Goal: Information Seeking & Learning: Check status

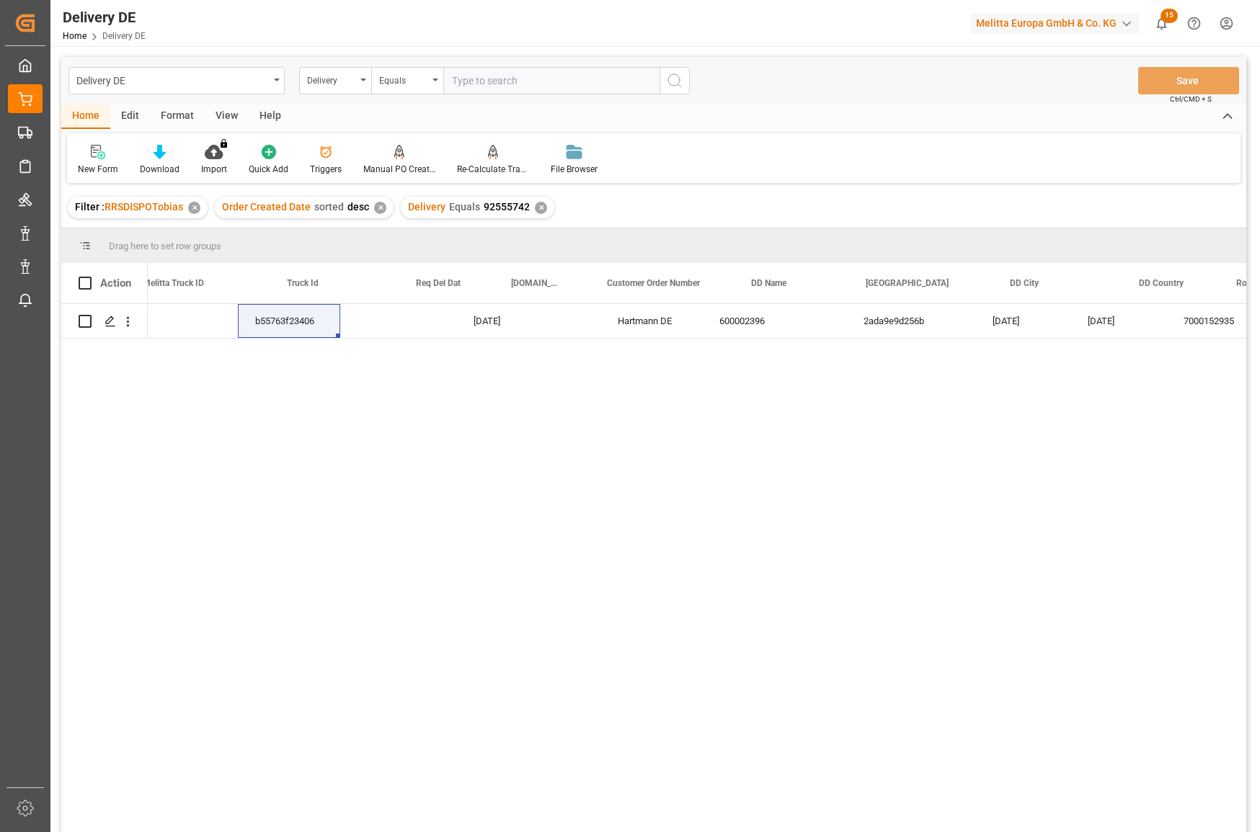
scroll to position [0, 577]
click at [494, 86] on input "text" at bounding box center [551, 80] width 216 height 27
paste input "92540296"
type input "92540296"
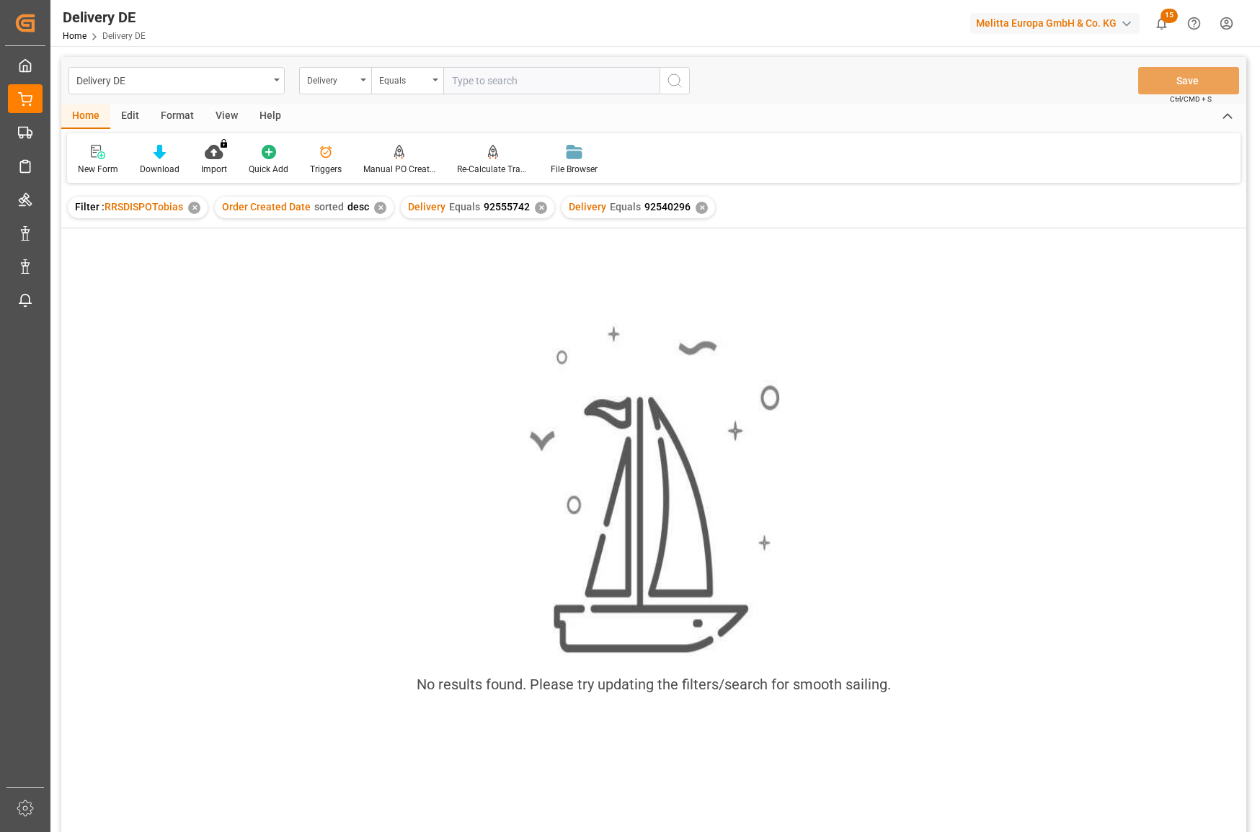
click at [535, 209] on div "✕" at bounding box center [541, 208] width 12 height 12
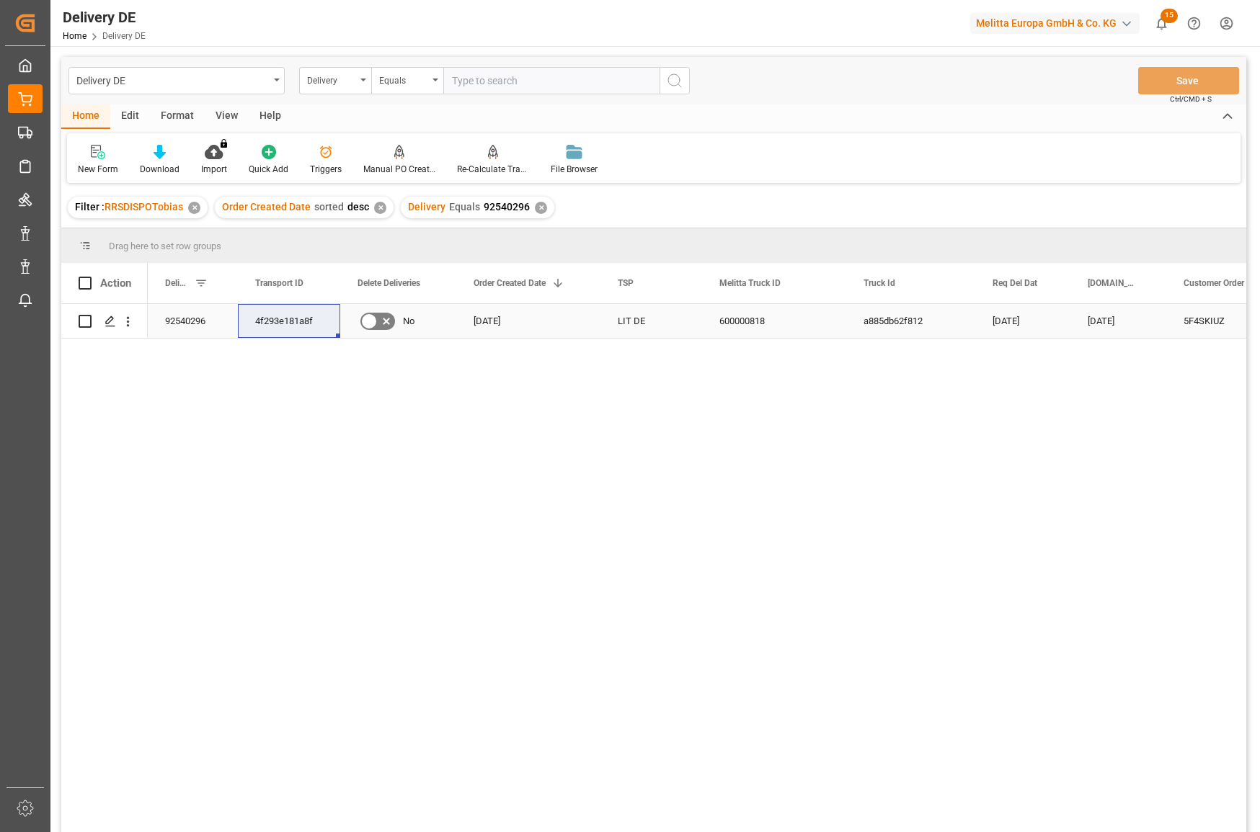
click at [263, 321] on div "4f293e181a8f" at bounding box center [289, 321] width 102 height 34
click at [298, 322] on div "4f293e181a8f" at bounding box center [289, 321] width 102 height 34
click at [349, 82] on div "Delivery" at bounding box center [331, 79] width 49 height 17
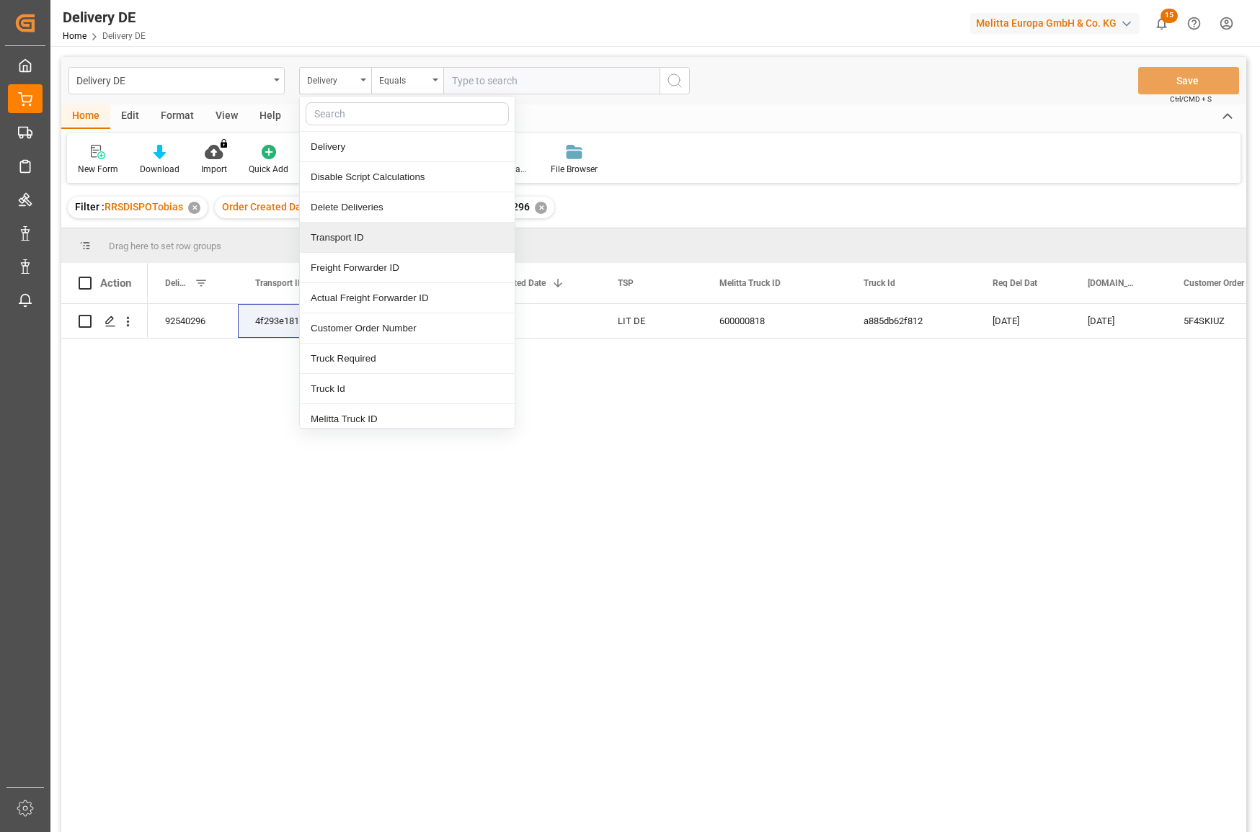
click at [358, 240] on div "Transport ID" at bounding box center [407, 238] width 215 height 30
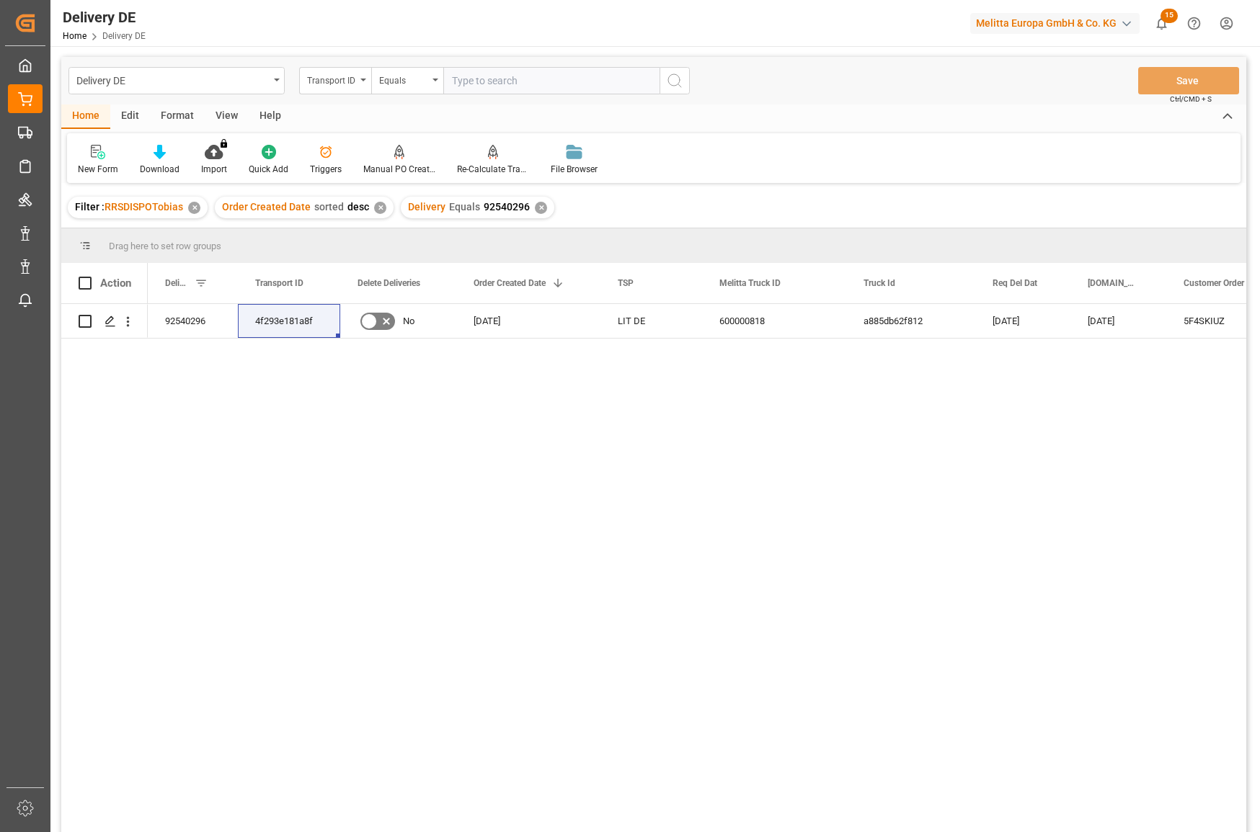
click at [463, 73] on input "text" at bounding box center [551, 80] width 216 height 27
paste input "4f293e181a8f"
type input "4f293e181a8f"
click at [537, 214] on div "Delivery Equals 92540296 ✕" at bounding box center [477, 208] width 153 height 22
click at [537, 210] on div "✕" at bounding box center [541, 208] width 12 height 12
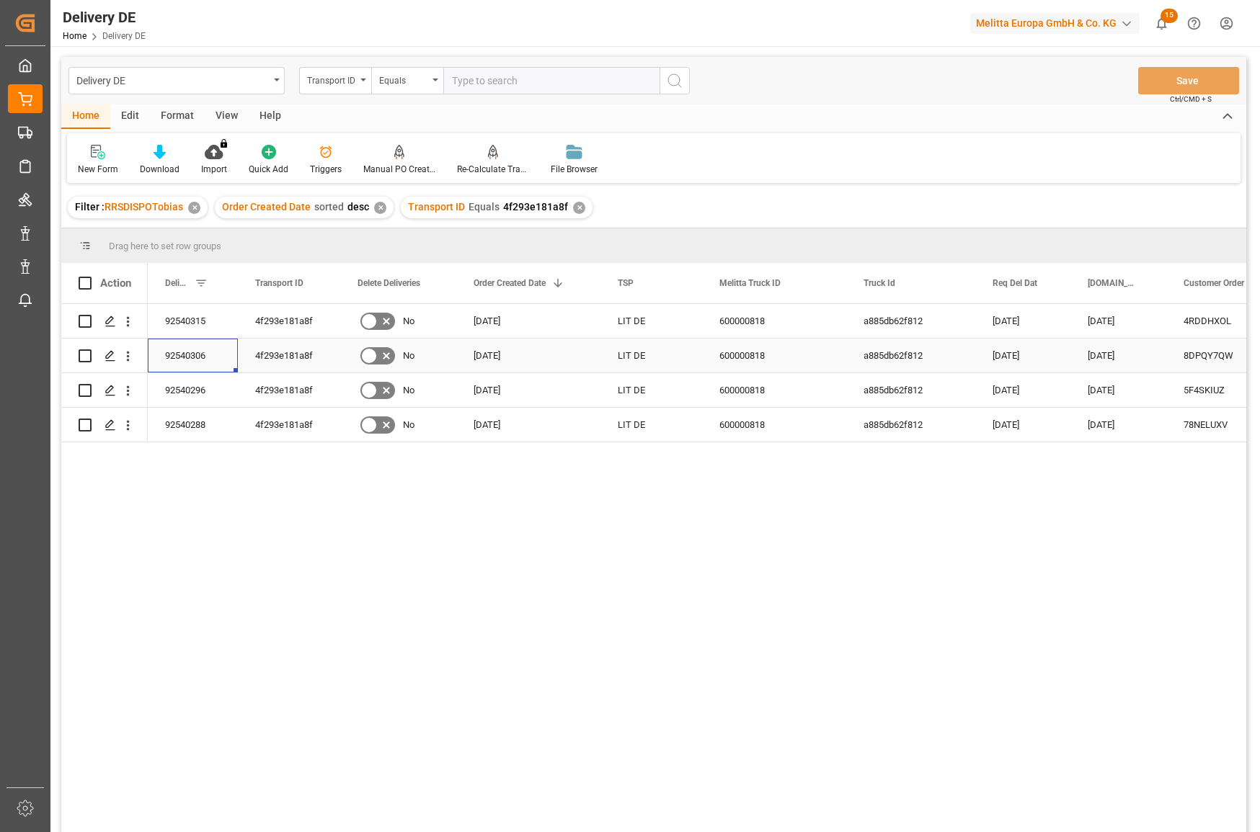
click at [190, 350] on div "92540306" at bounding box center [193, 356] width 90 height 34
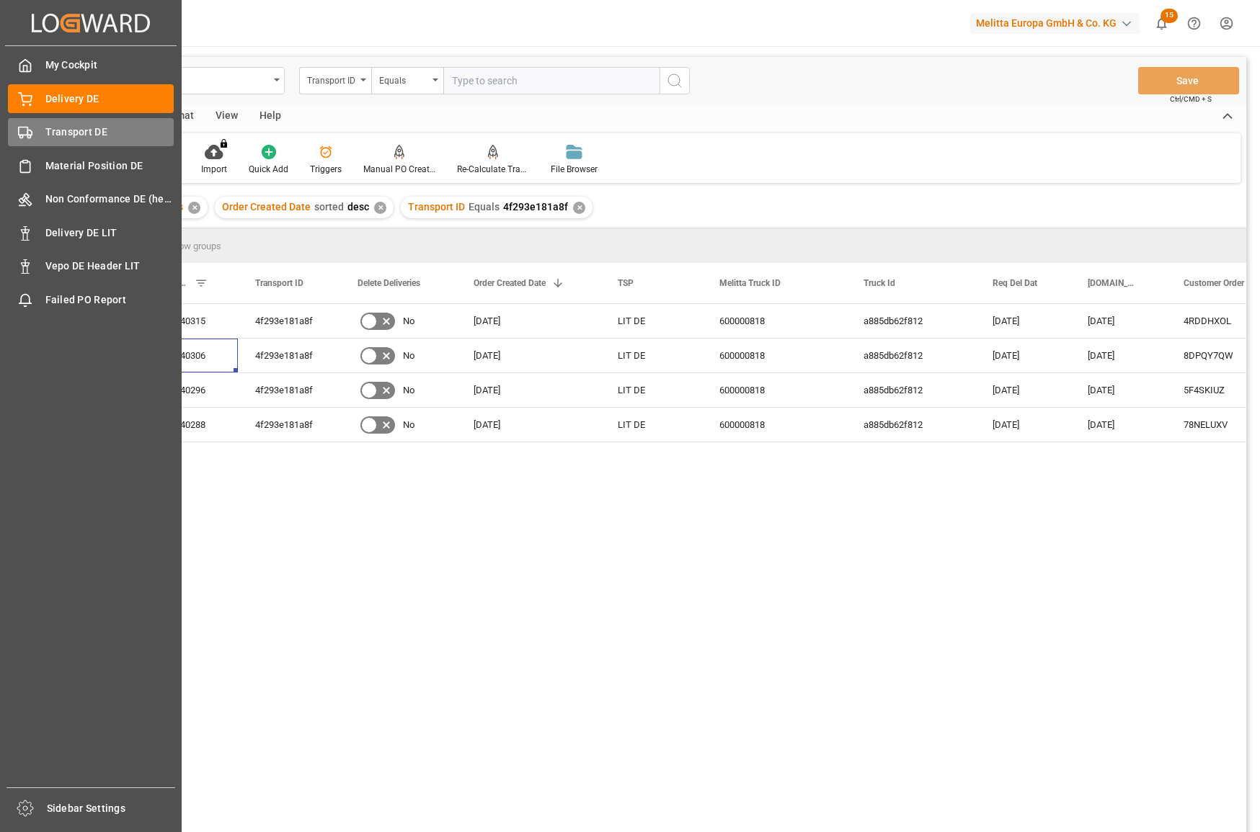
click at [32, 133] on polygon at bounding box center [29, 132] width 4 height 5
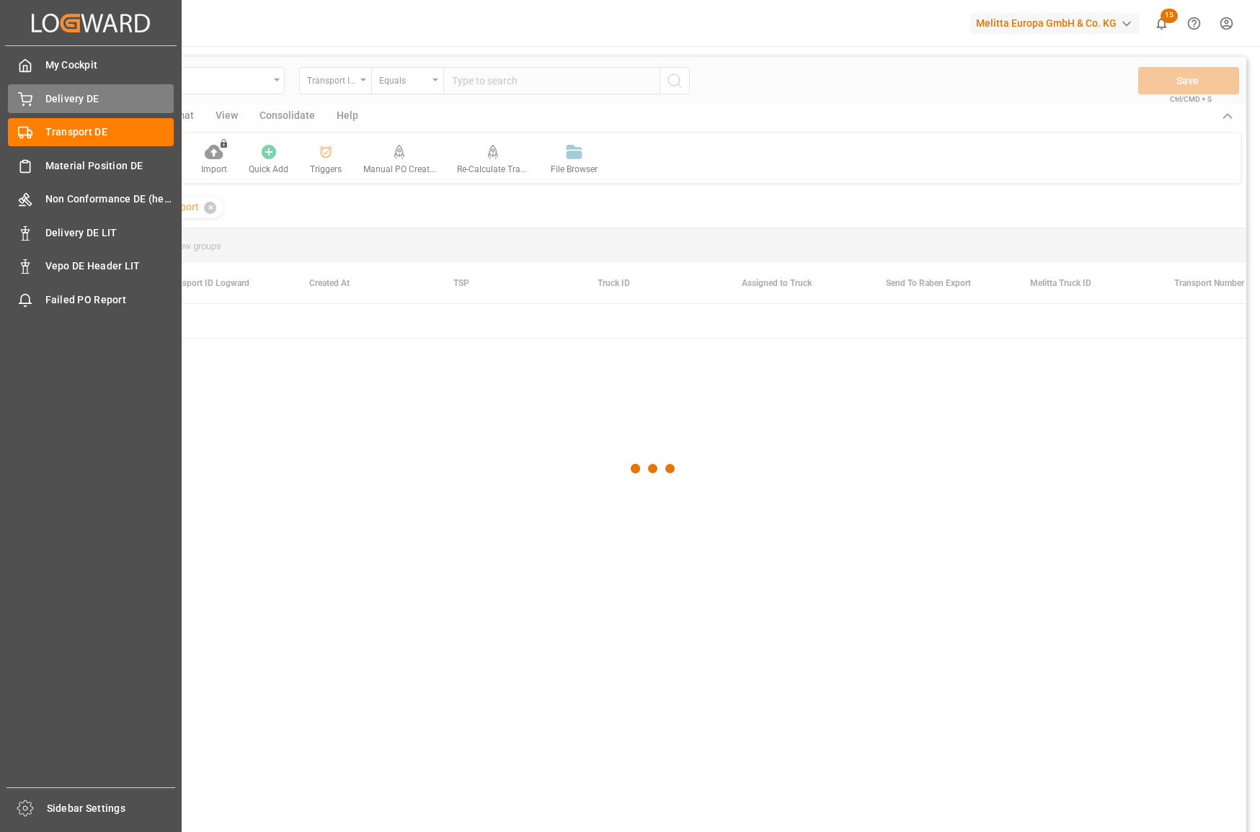
click at [66, 103] on span "Delivery DE" at bounding box center [109, 99] width 129 height 15
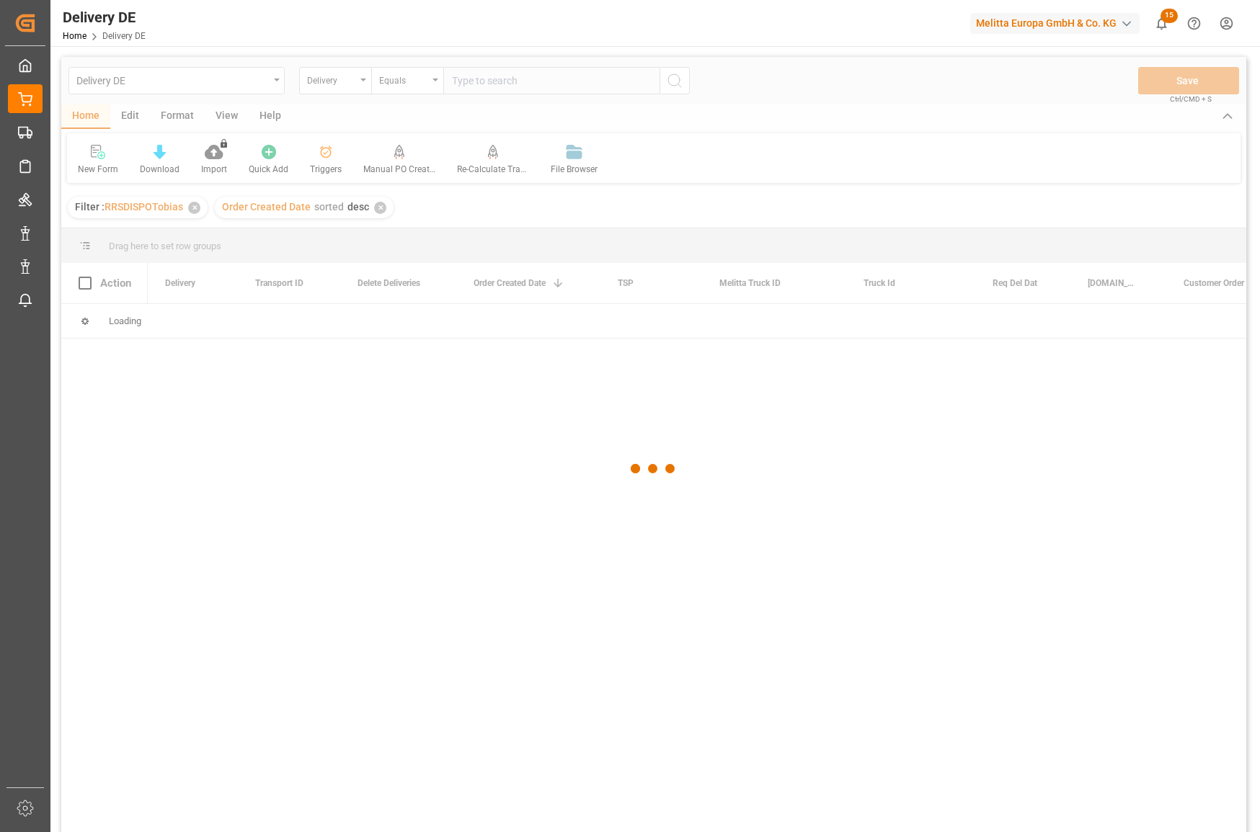
click at [499, 83] on div at bounding box center [653, 469] width 1185 height 824
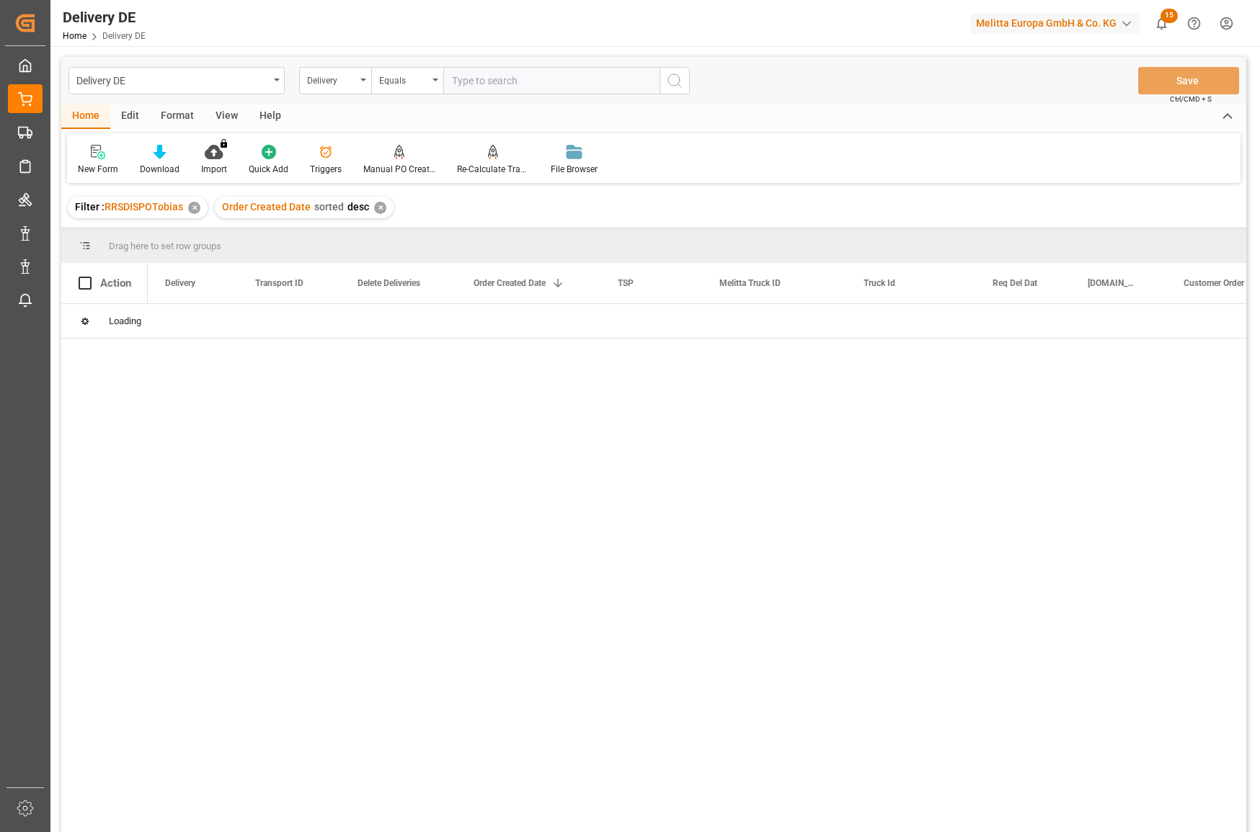
click at [500, 83] on input "text" at bounding box center [551, 80] width 216 height 27
paste input "188812092501"
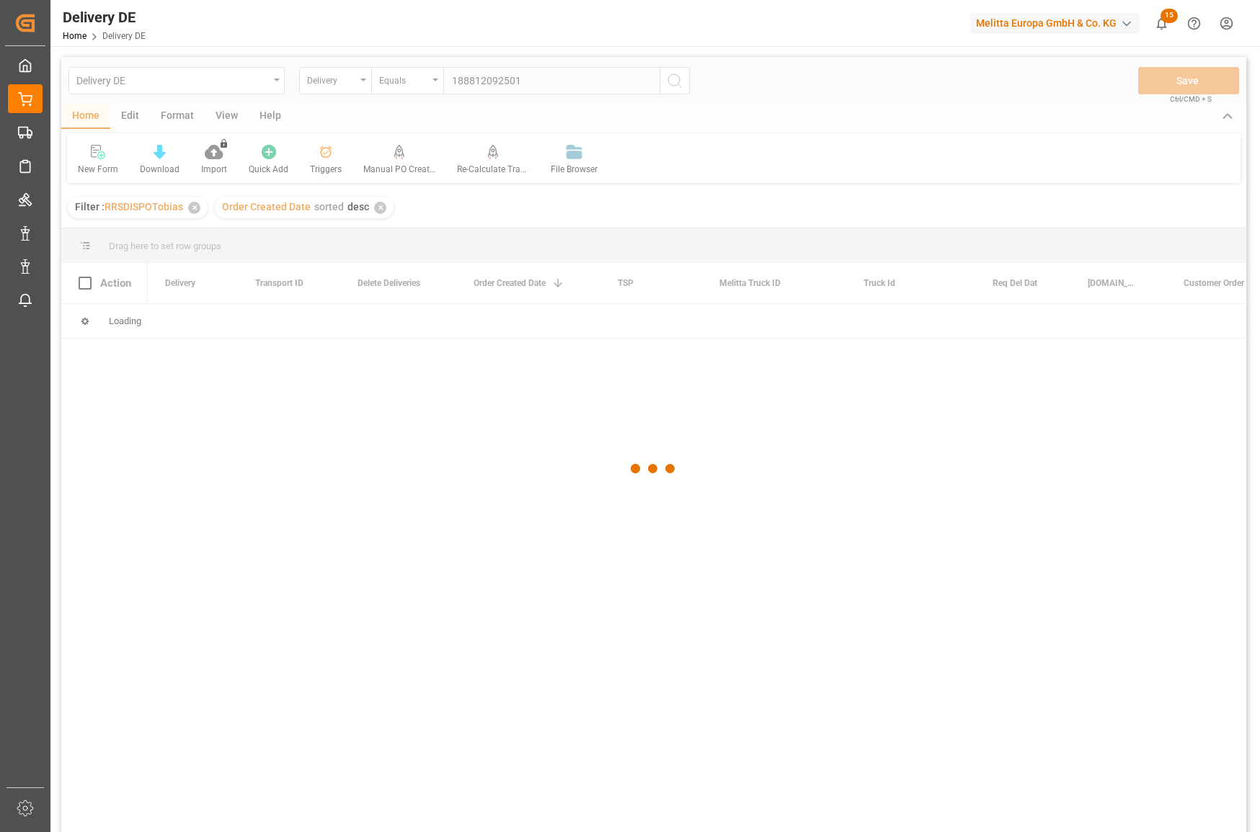
type input "188812092501"
click at [365, 81] on div at bounding box center [653, 469] width 1185 height 824
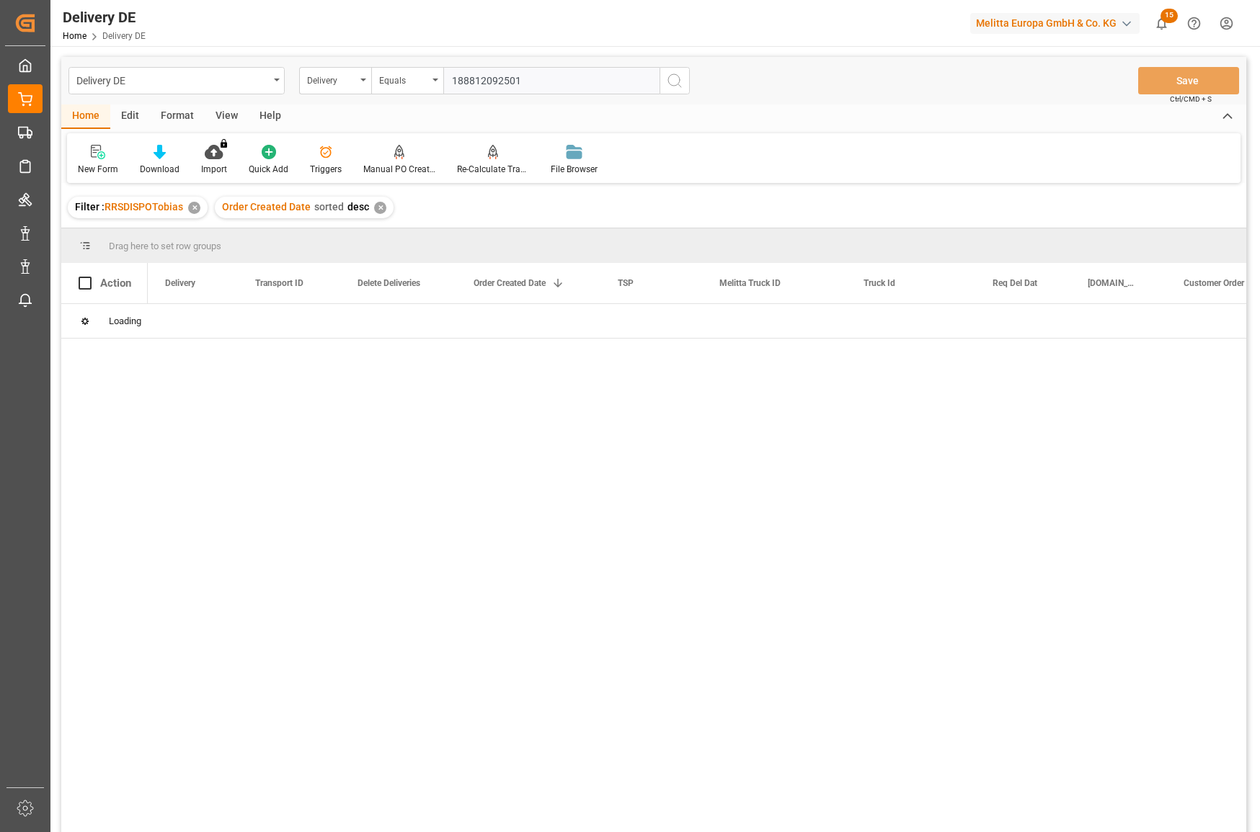
click at [365, 81] on icon "open menu" at bounding box center [363, 80] width 6 height 3
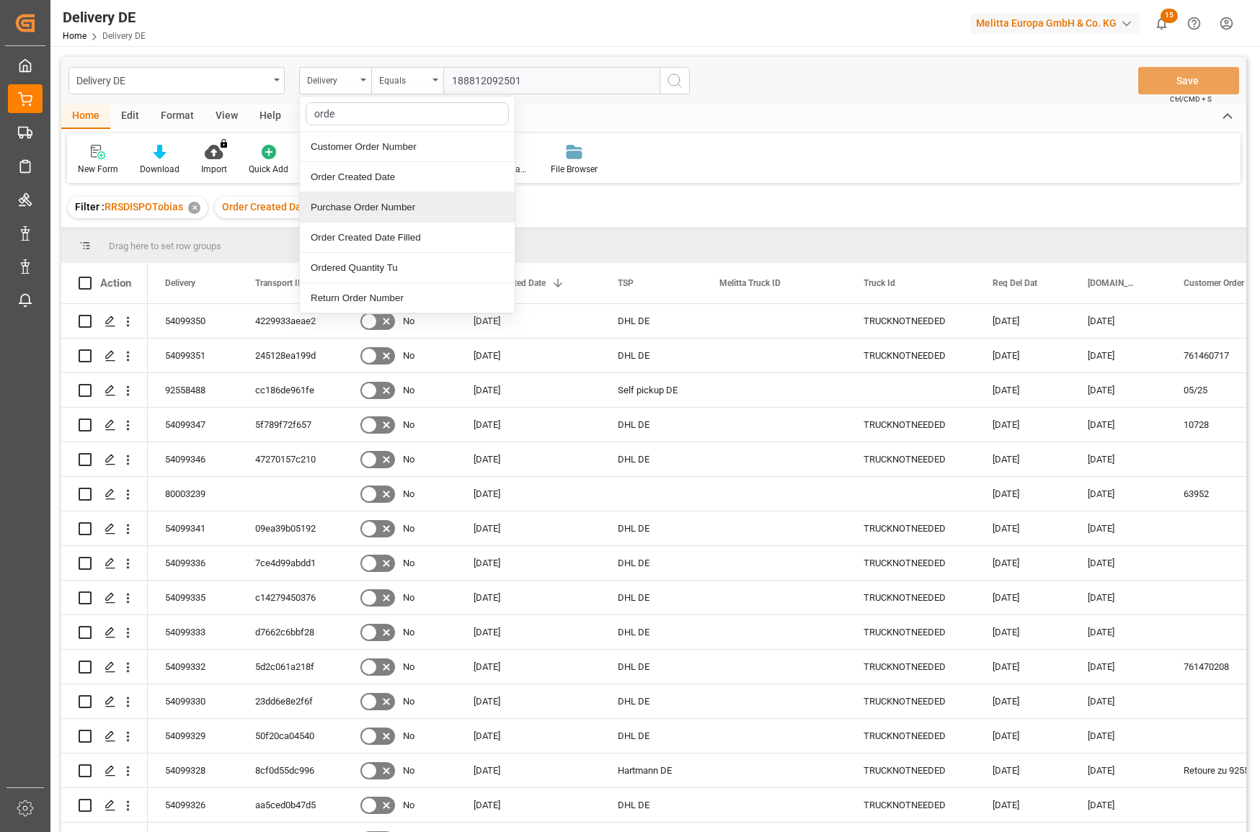
type input "order"
click at [378, 155] on div "Customer Order Number" at bounding box center [407, 147] width 215 height 30
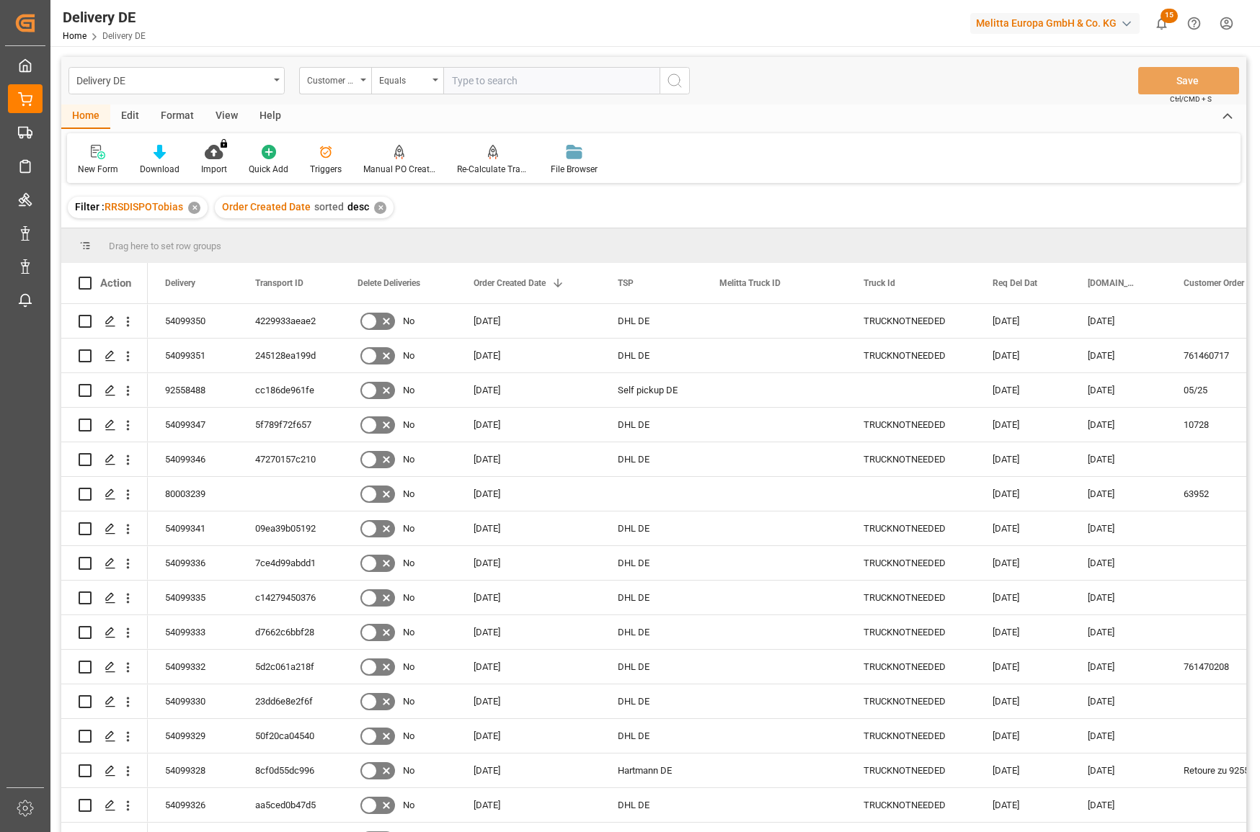
click at [463, 86] on input "text" at bounding box center [551, 80] width 216 height 27
paste input "188812092501"
type input "188812092501"
click at [672, 83] on icon "search button" at bounding box center [674, 80] width 17 height 17
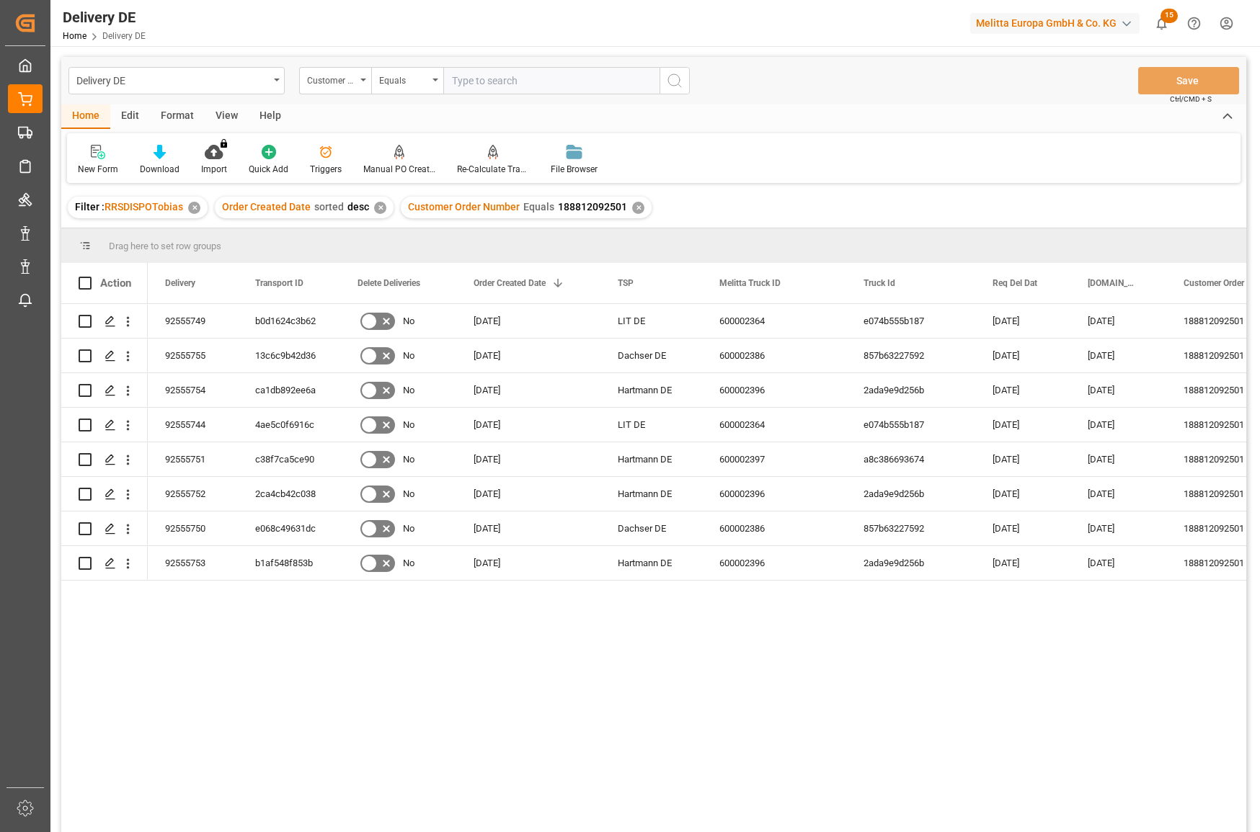
click at [1019, 669] on div "92555749 b0d1624c3b62 No [DATE] LIT DE 600002364 e074b555b187 [DATE] [DATE] 188…" at bounding box center [697, 573] width 1098 height 538
click at [945, 677] on div "92555749 b0d1624c3b62 No [DATE] LIT DE 600002364 e074b555b187 [DATE] [DATE] 188…" at bounding box center [697, 573] width 1098 height 538
click at [189, 316] on div "92555749" at bounding box center [193, 321] width 90 height 34
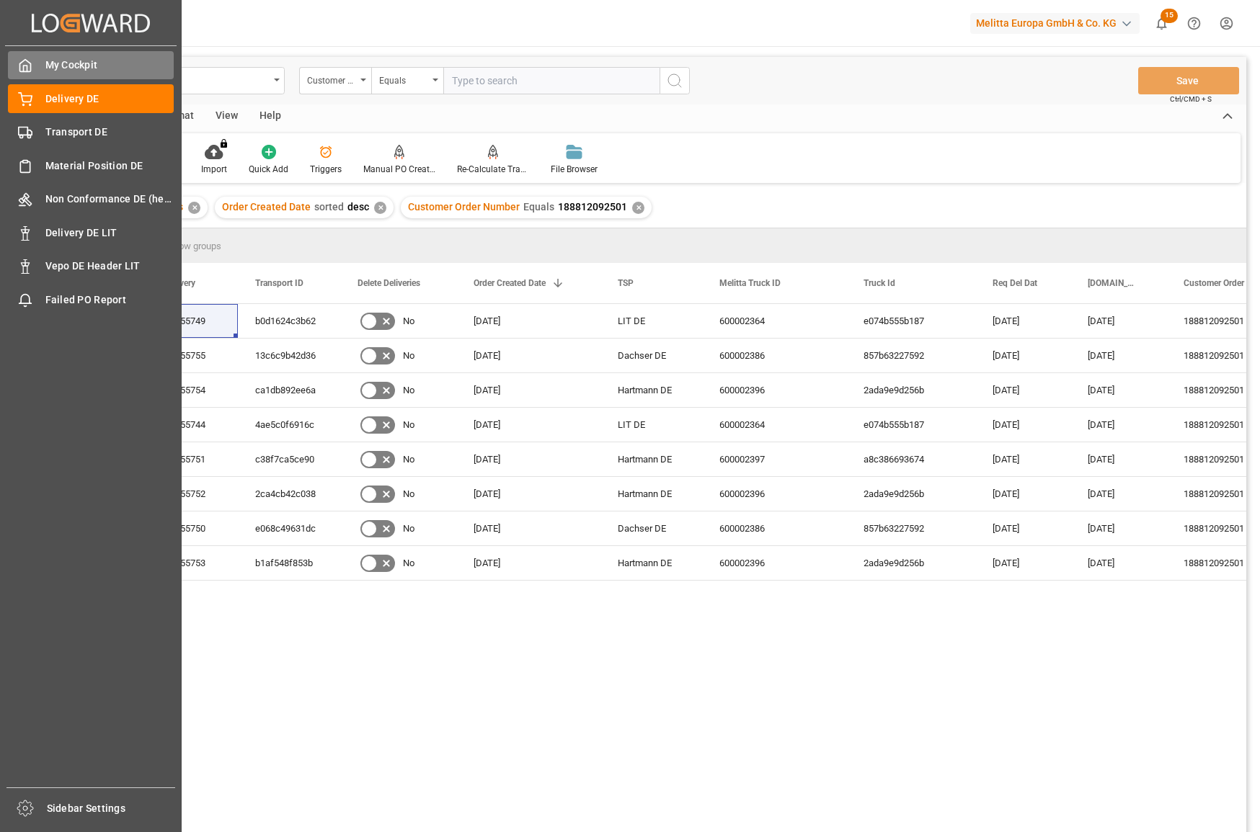
click at [30, 66] on icon at bounding box center [25, 65] width 14 height 14
